Goal: Information Seeking & Learning: Learn about a topic

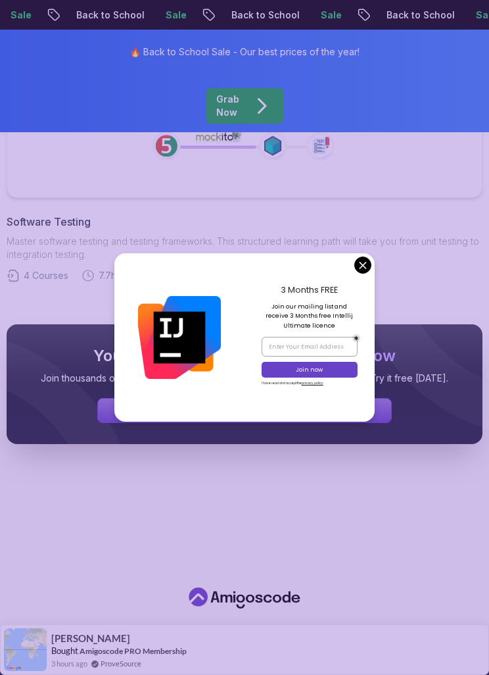
scroll to position [1911, 0]
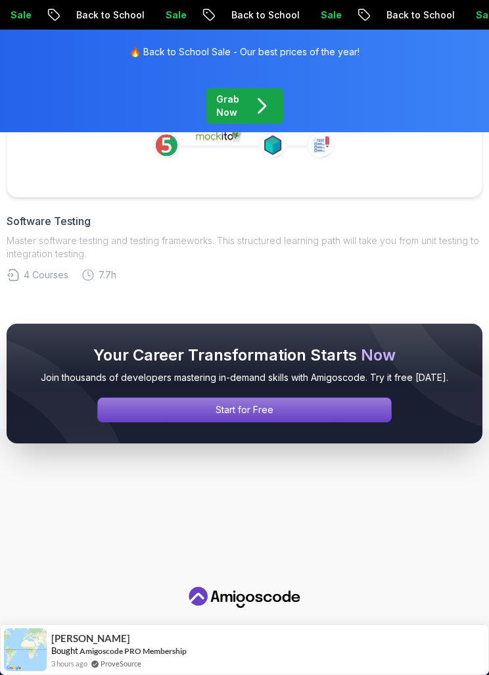
click at [363, 292] on div "Your Career Transformation Starts Now Join thousands of developers mastering in…" at bounding box center [244, 383] width 489 height 183
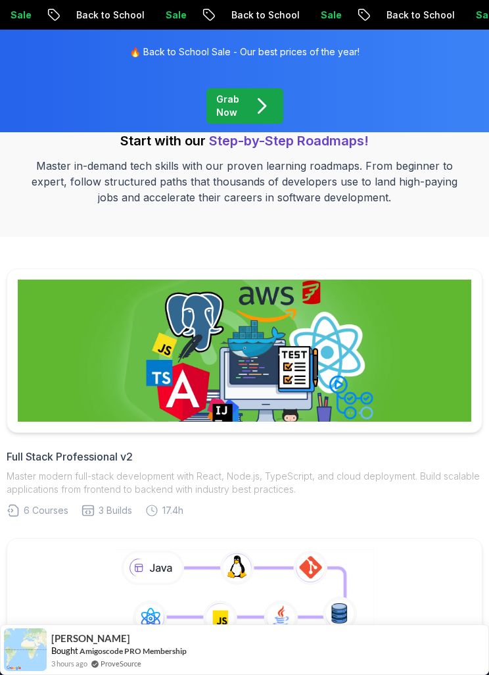
scroll to position [149, 0]
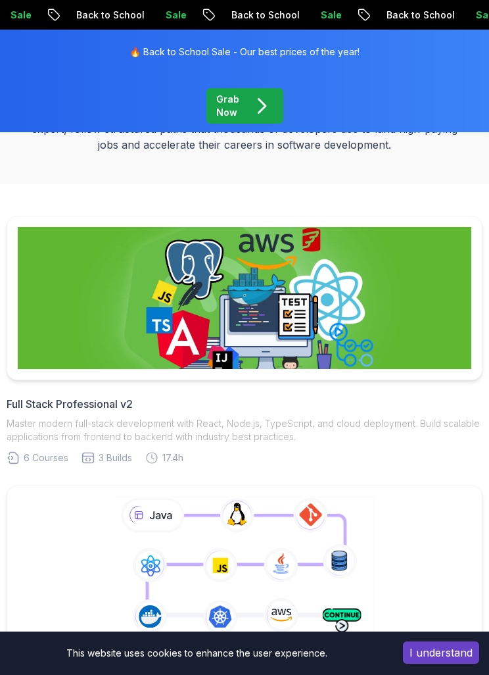
click at [397, 269] on img at bounding box center [245, 298] width 454 height 142
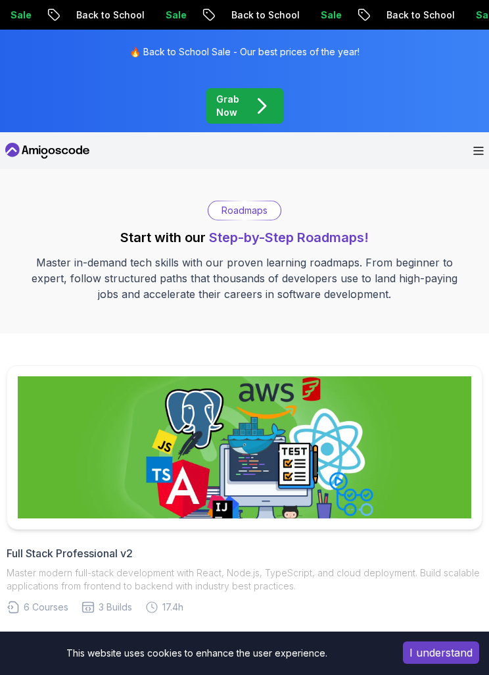
click at [414, 376] on img at bounding box center [245, 447] width 454 height 142
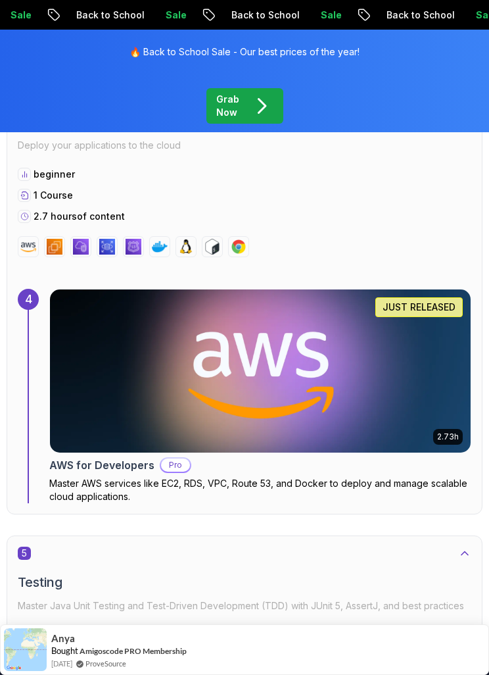
scroll to position [2094, 0]
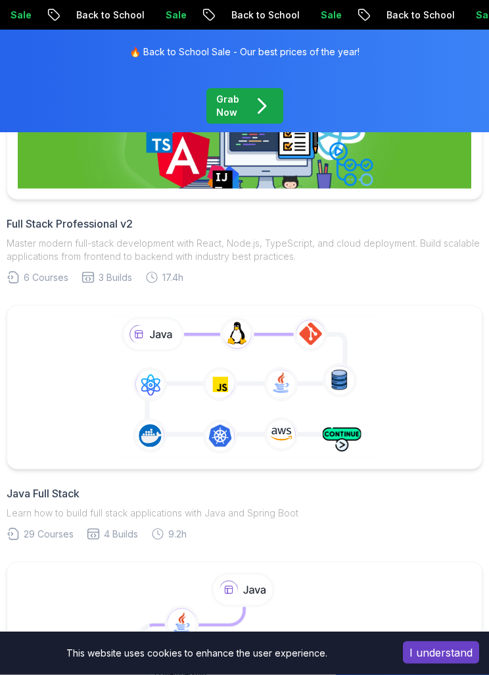
scroll to position [334, 0]
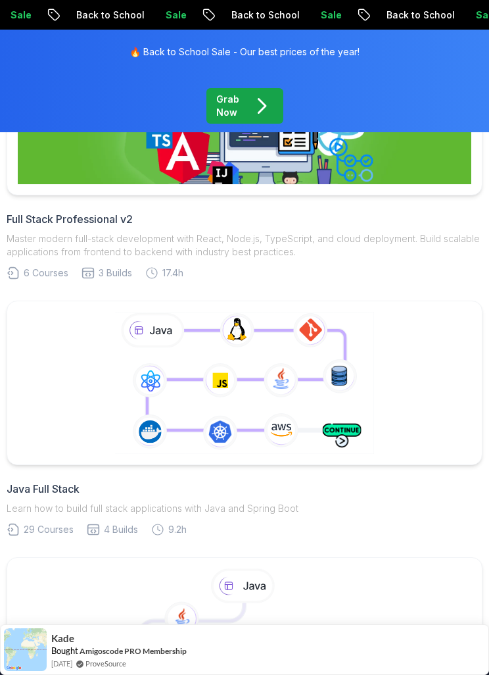
click at [50, 481] on h2 "Java Full Stack" at bounding box center [245, 489] width 476 height 16
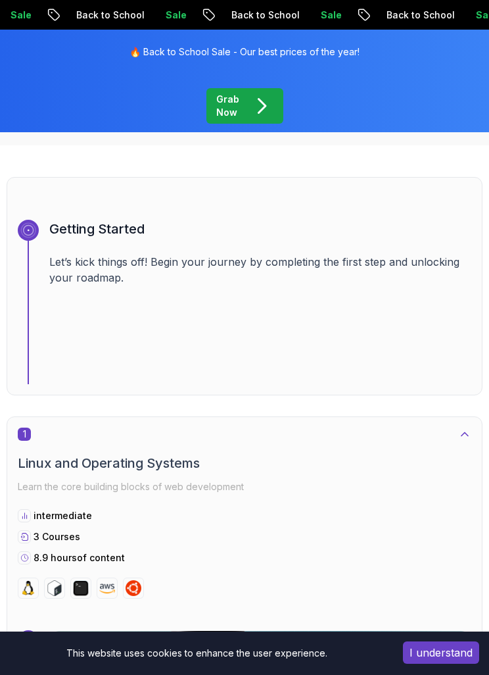
click at [396, 384] on div "Getting Started Let’s kick things off! Begin your journey by completing the fir…" at bounding box center [260, 302] width 422 height 164
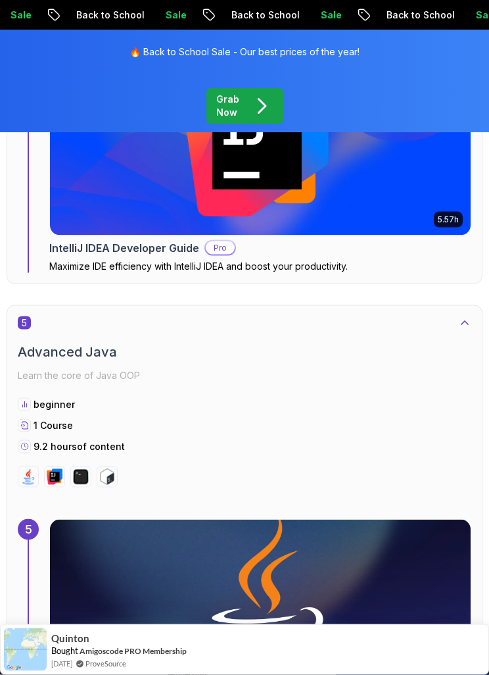
scroll to position [2898, 0]
